Goal: Navigation & Orientation: Find specific page/section

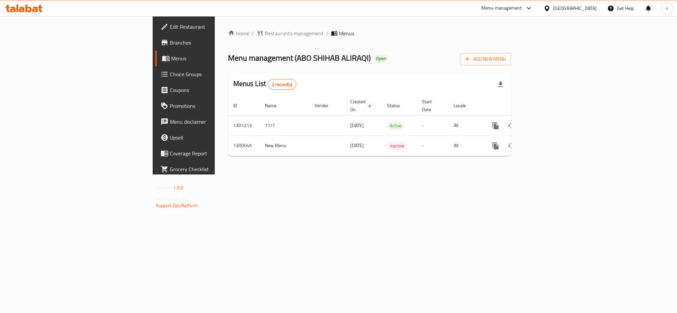
click at [564, 6] on div "[GEOGRAPHIC_DATA]" at bounding box center [575, 8] width 44 height 7
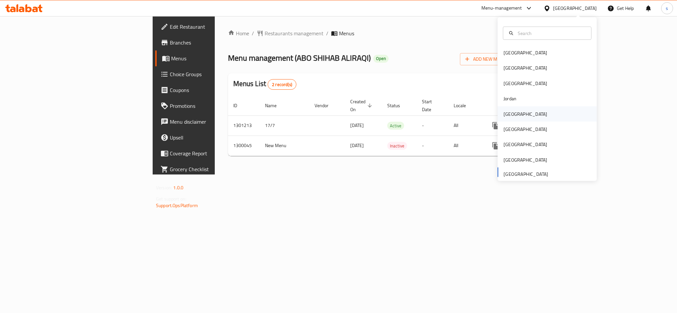
click at [512, 113] on div "[GEOGRAPHIC_DATA]" at bounding box center [525, 113] width 54 height 15
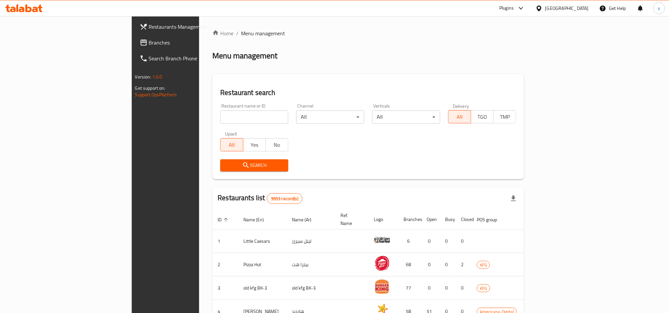
click at [149, 42] on span "Branches" at bounding box center [193, 43] width 89 height 8
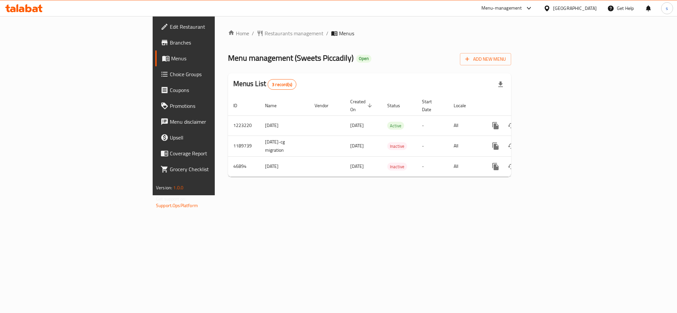
click at [589, 7] on div "[GEOGRAPHIC_DATA]" at bounding box center [575, 8] width 44 height 7
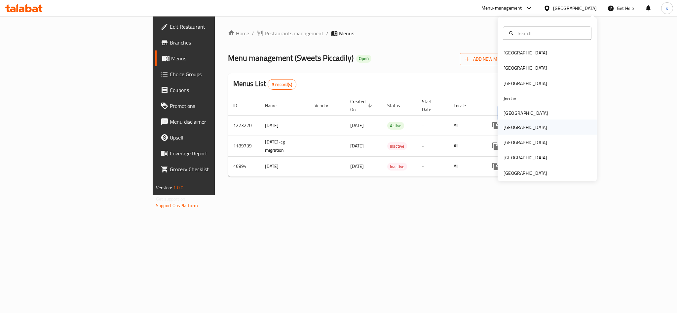
click at [506, 128] on div "[GEOGRAPHIC_DATA]" at bounding box center [525, 127] width 44 height 7
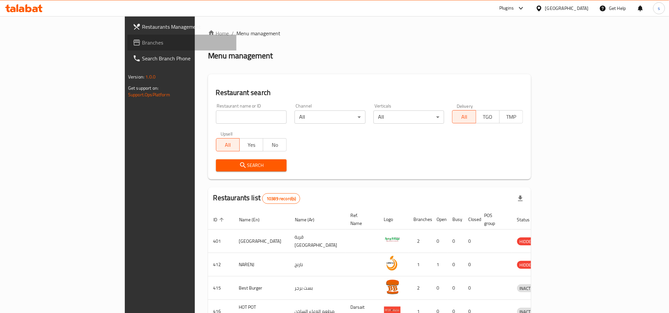
click at [142, 40] on span "Branches" at bounding box center [186, 43] width 89 height 8
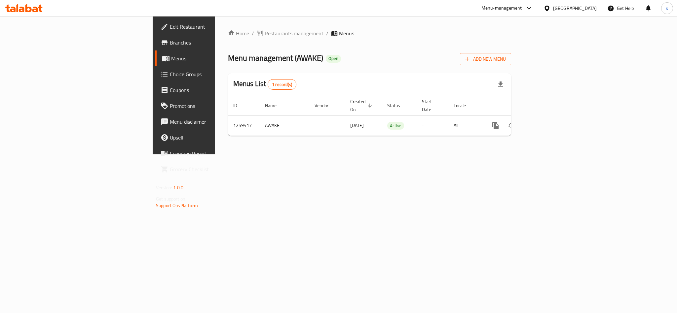
click at [585, 7] on div "[GEOGRAPHIC_DATA]" at bounding box center [575, 8] width 44 height 7
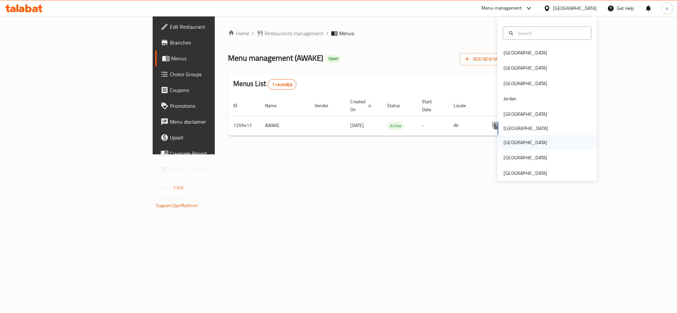
click at [503, 141] on div "[GEOGRAPHIC_DATA]" at bounding box center [525, 142] width 44 height 7
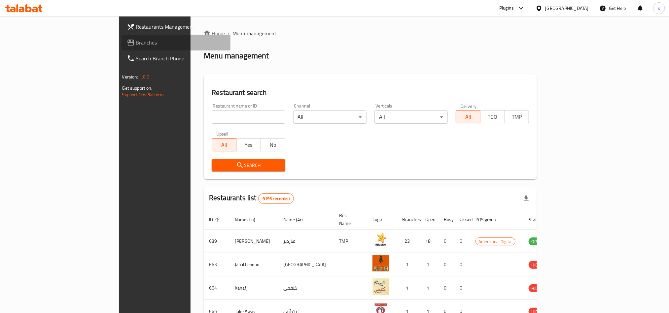
click at [136, 45] on span "Branches" at bounding box center [180, 43] width 89 height 8
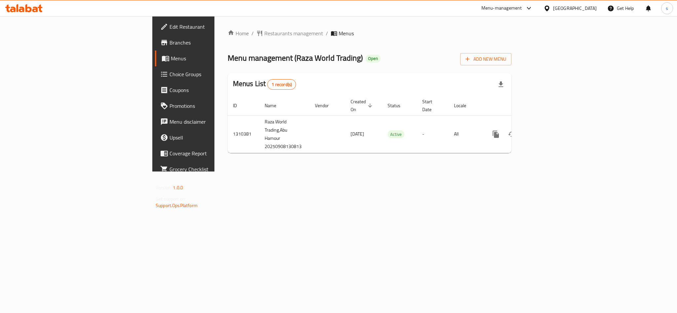
click at [589, 8] on div "[GEOGRAPHIC_DATA]" at bounding box center [575, 8] width 44 height 7
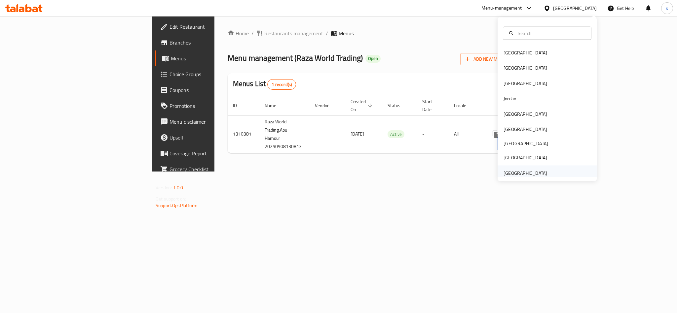
click at [528, 172] on div "[GEOGRAPHIC_DATA]" at bounding box center [525, 172] width 44 height 7
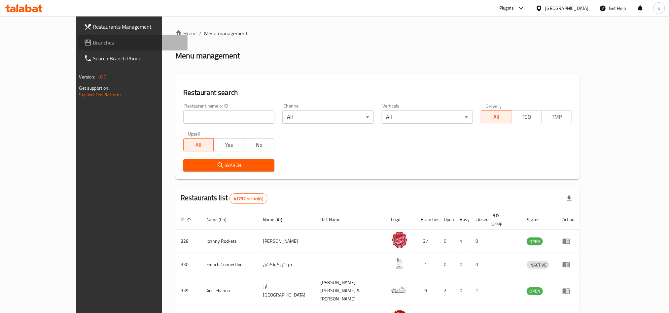
click at [93, 44] on span "Branches" at bounding box center [137, 43] width 89 height 8
